Goal: Use online tool/utility: Utilize a website feature to perform a specific function

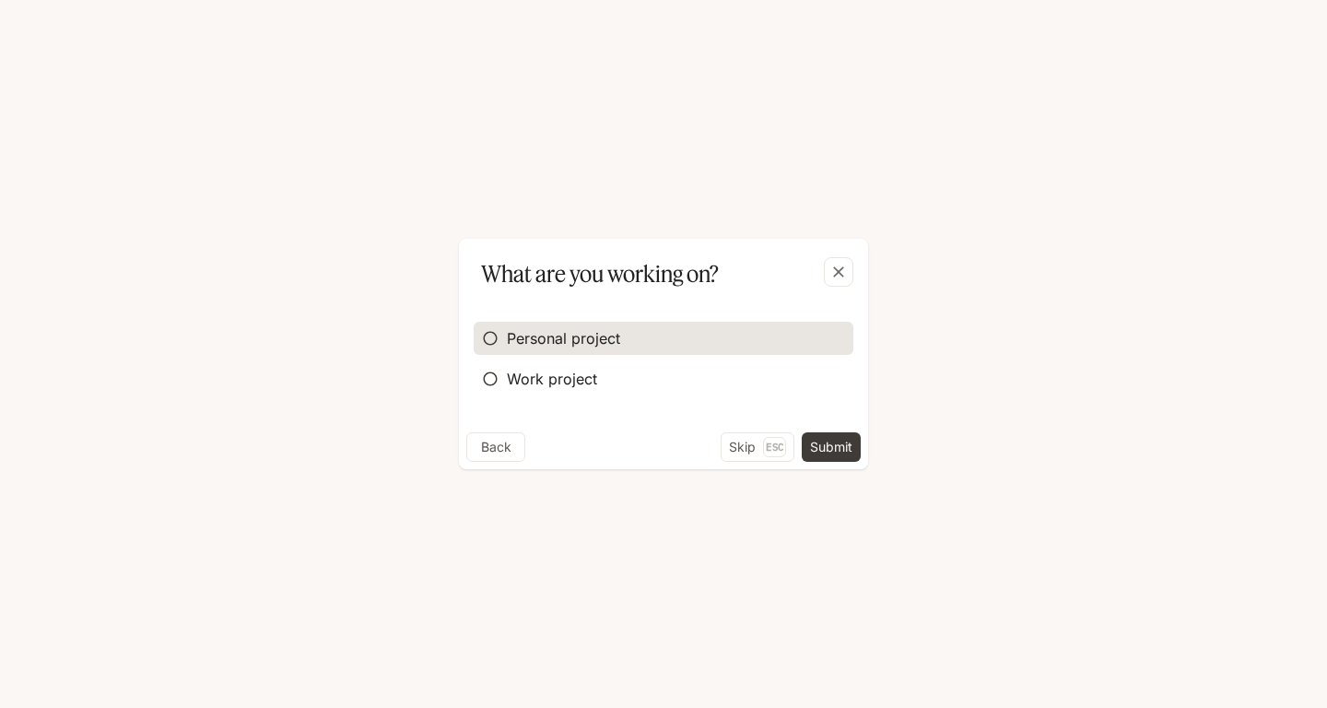
click at [541, 335] on span "Personal project" at bounding box center [563, 338] width 113 height 22
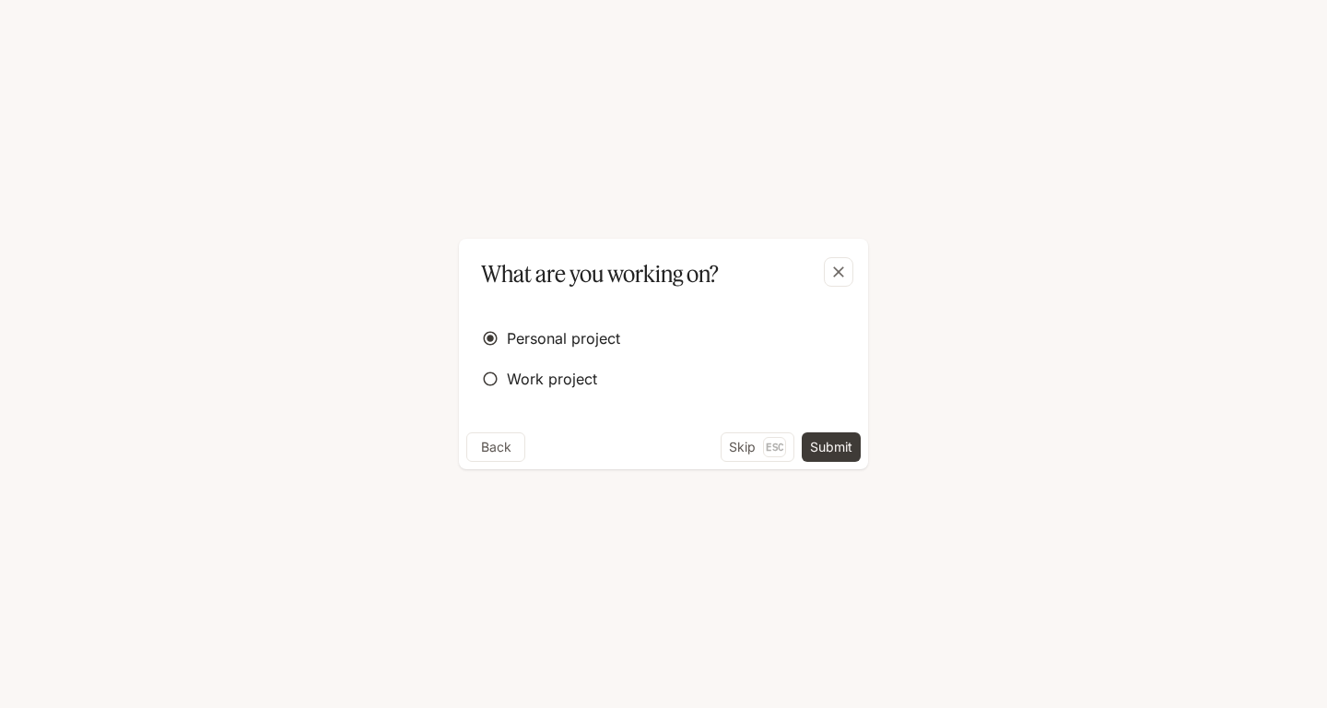
click at [819, 466] on div "Back Skip Esc Submit" at bounding box center [663, 450] width 409 height 37
click at [820, 453] on button "Submit" at bounding box center [831, 446] width 59 height 29
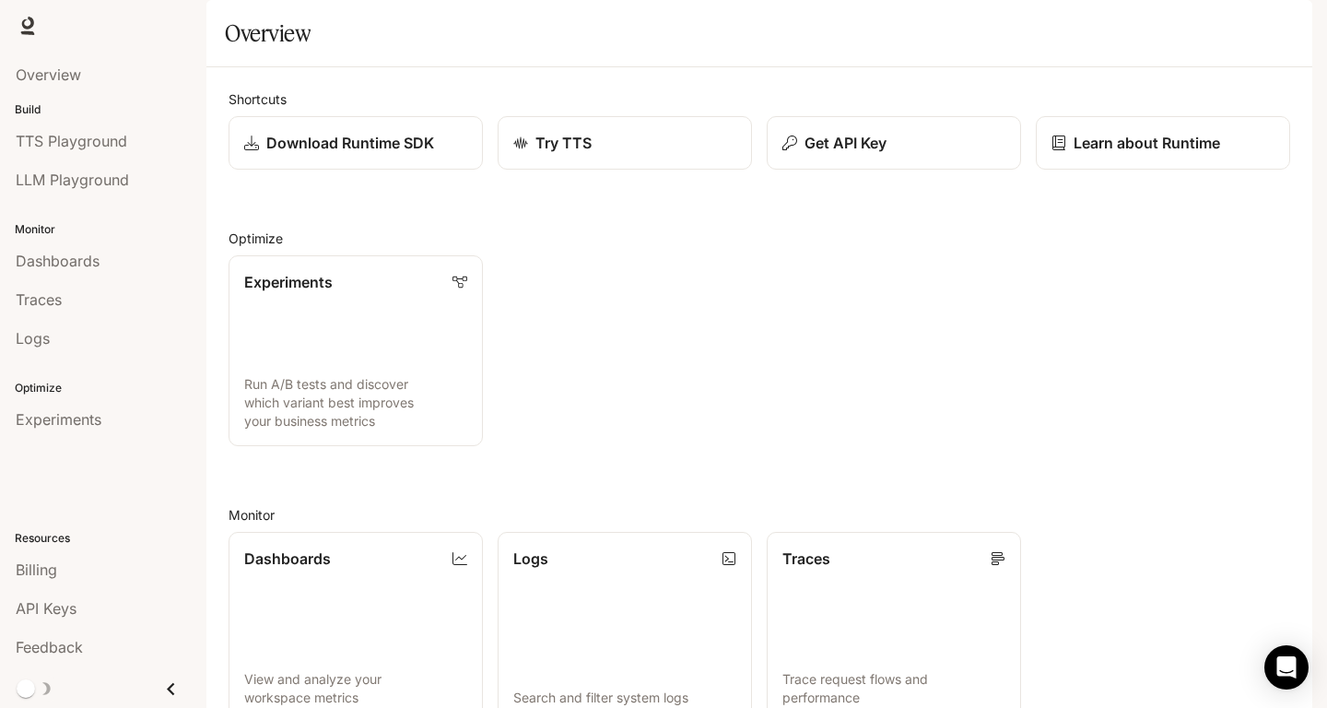
scroll to position [372, 0]
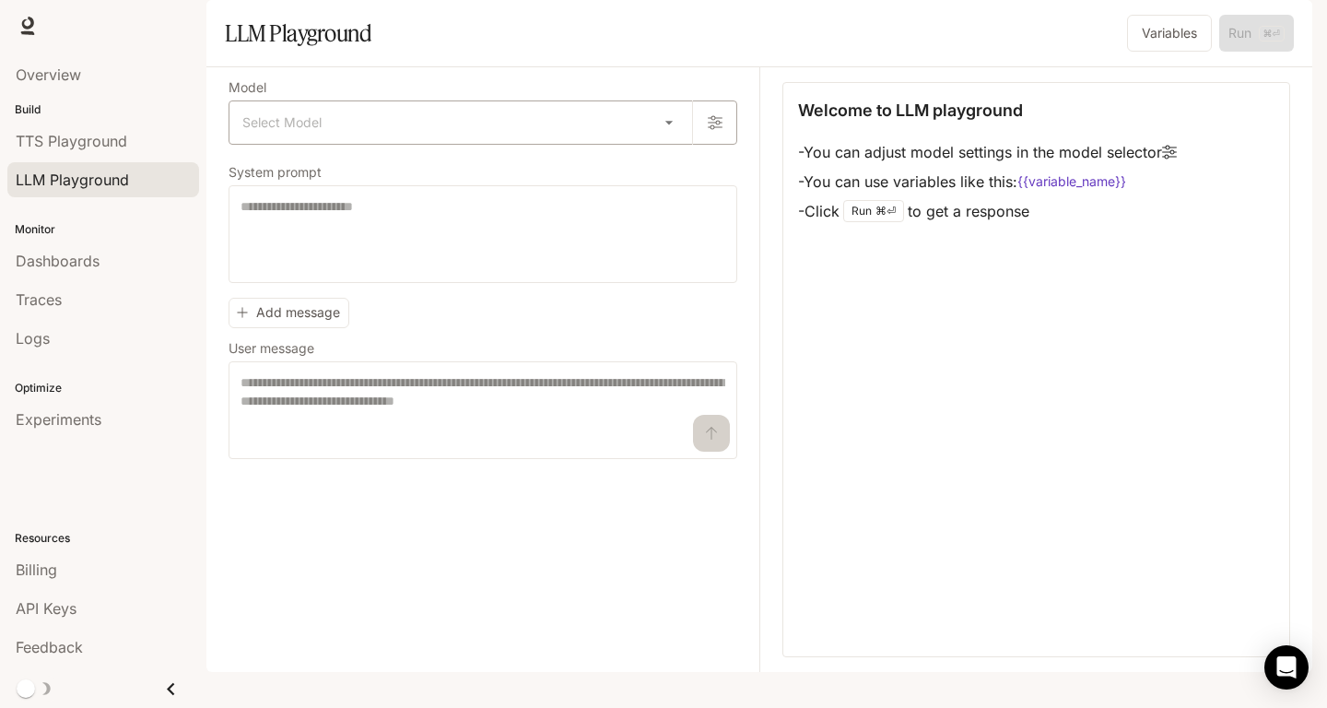
click at [662, 178] on body "Skip to main content Runtime Runtime Documentation Documentation Portal Overvie…" at bounding box center [663, 354] width 1327 height 708
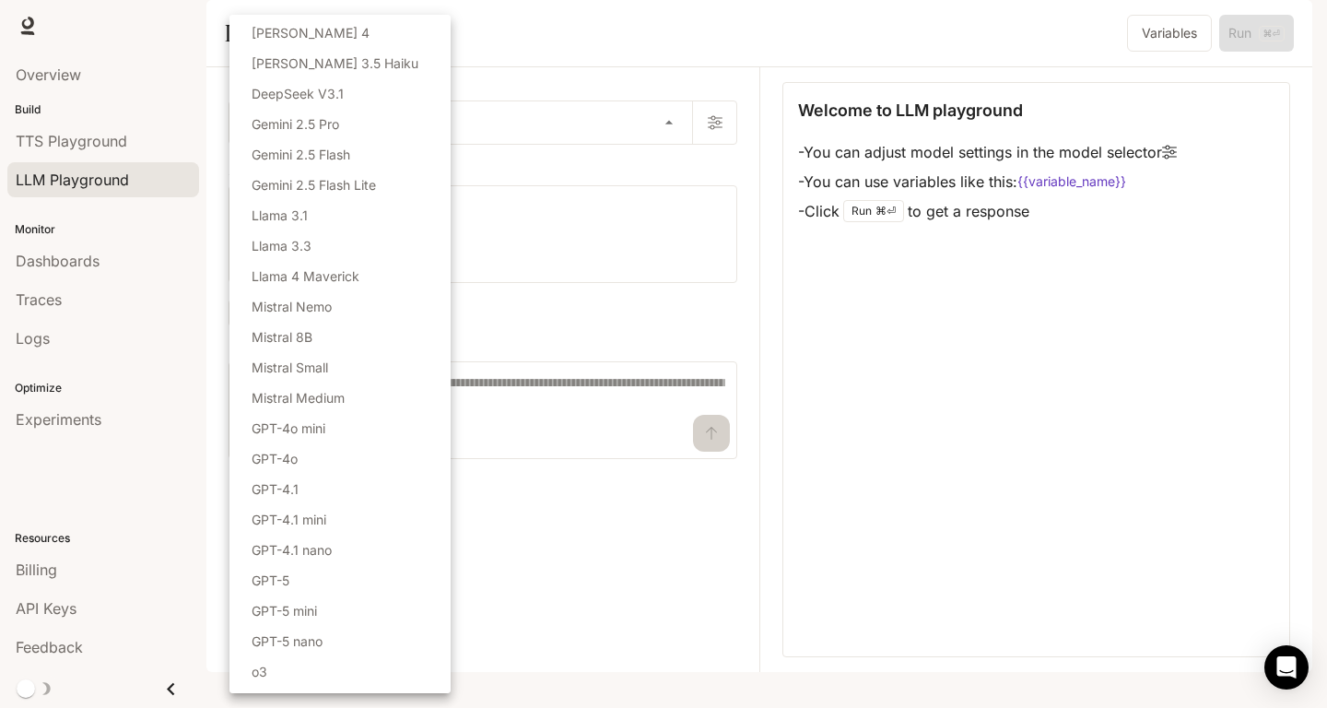
scroll to position [47, 0]
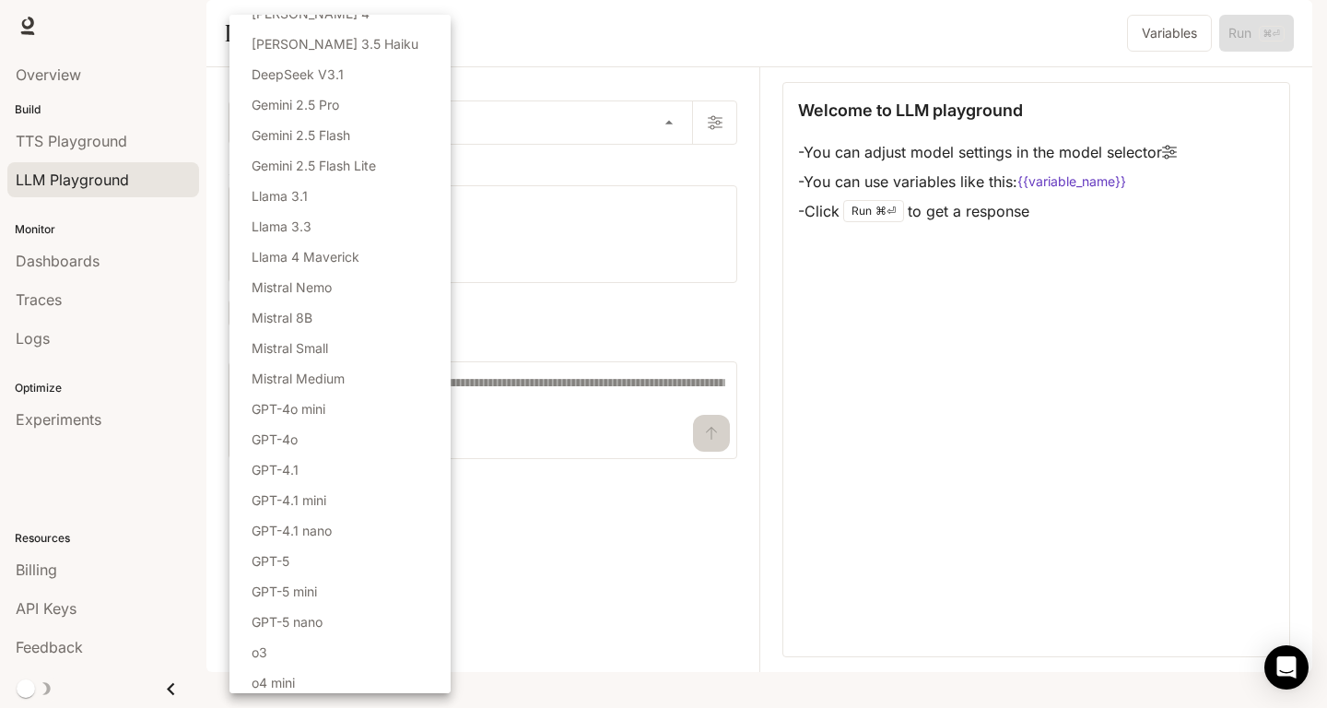
click at [336, 569] on li "GPT-5" at bounding box center [340, 561] width 221 height 30
type input "*****"
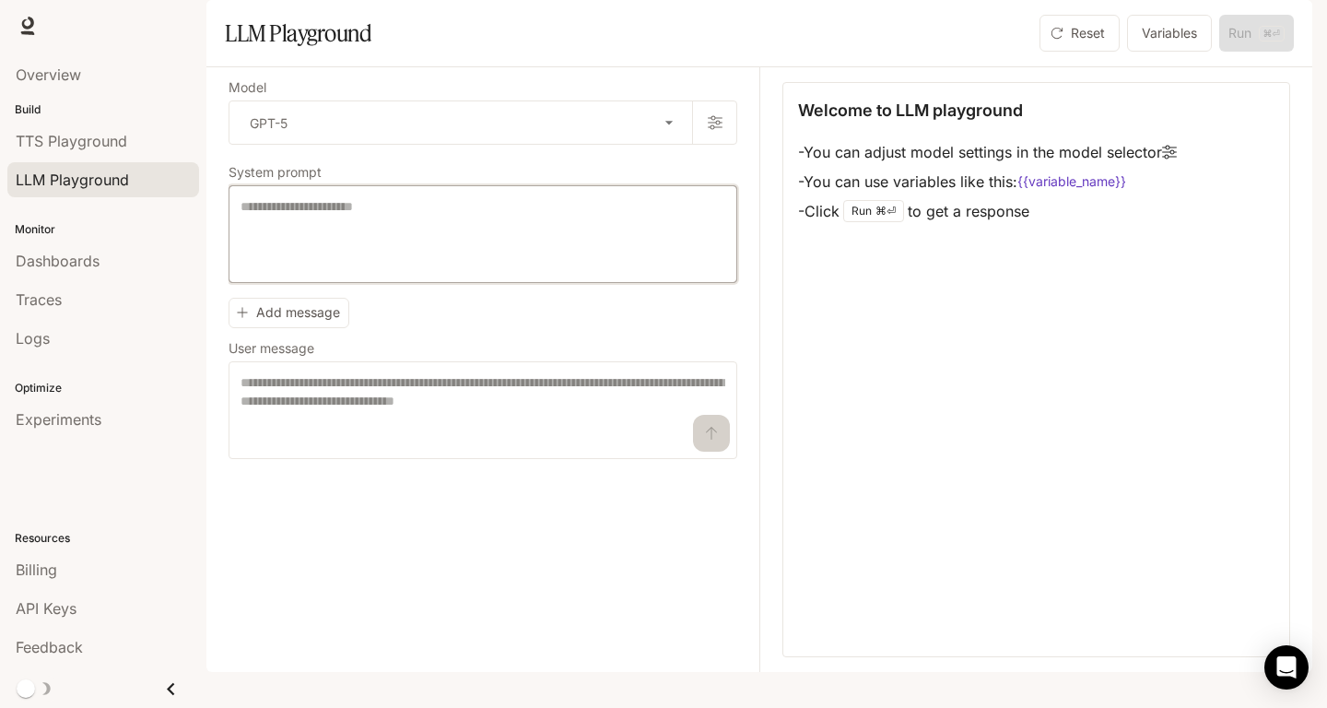
click at [384, 271] on textarea at bounding box center [483, 234] width 485 height 74
